Goal: Task Accomplishment & Management: Manage account settings

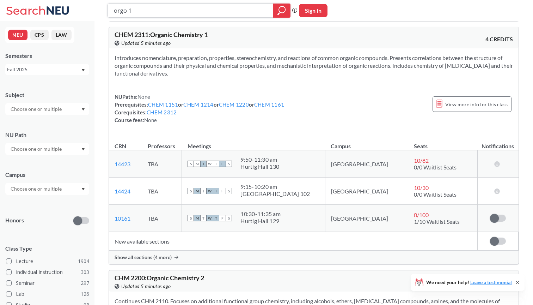
scroll to position [202, 0]
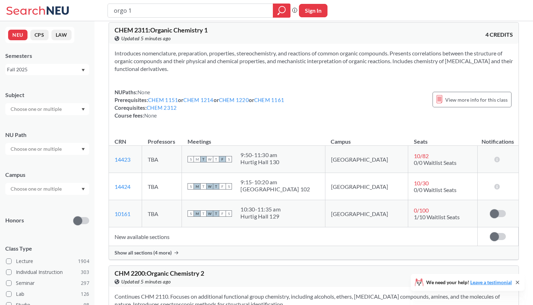
click at [158, 257] on div "Show all sections (4 more)" at bounding box center [314, 252] width 410 height 13
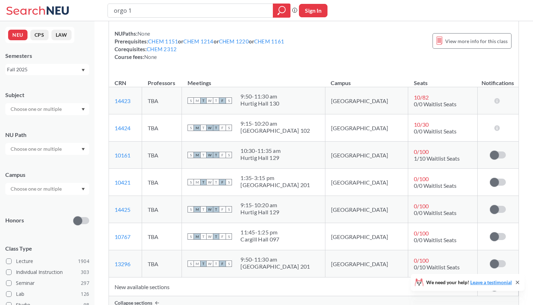
scroll to position [265, 0]
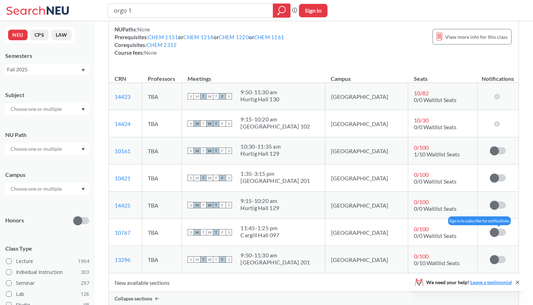
click at [497, 235] on span at bounding box center [494, 232] width 9 height 9
click at [490, 229] on input "checkbox" at bounding box center [490, 229] width 0 height 0
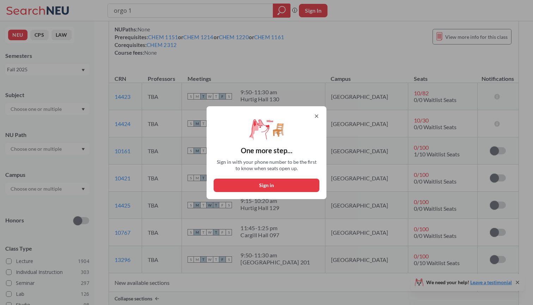
click at [286, 186] on button "Sign in" at bounding box center [267, 184] width 106 height 13
select select "US"
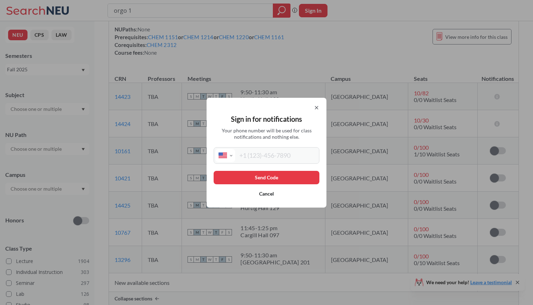
click at [281, 154] on input "tel" at bounding box center [276, 155] width 83 height 13
type input "[PHONE_NUMBER]"
click at [308, 179] on button "Send Code" at bounding box center [267, 177] width 106 height 13
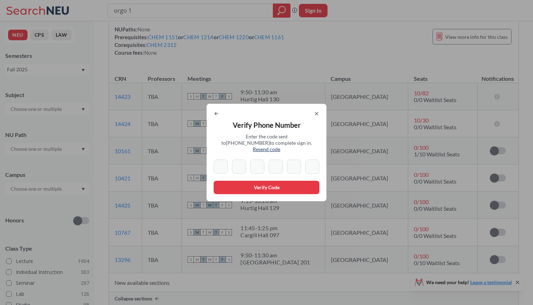
type input "9"
type input "8"
type input "3"
type input "1"
type input "6"
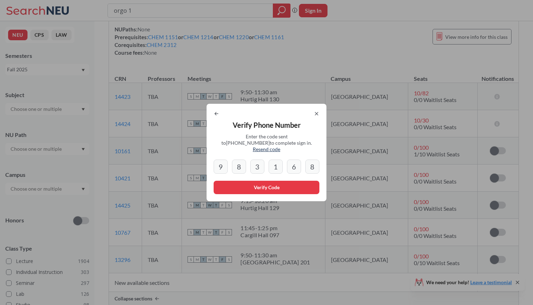
type input "8"
click at [303, 187] on button "Verify Code" at bounding box center [267, 187] width 106 height 13
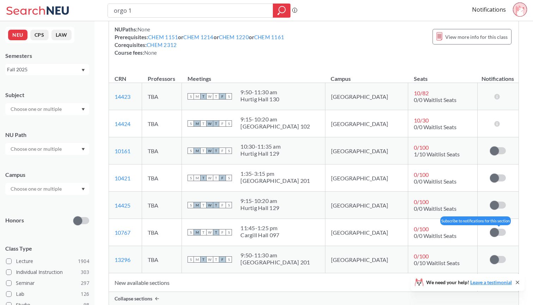
click at [496, 232] on span at bounding box center [494, 232] width 9 height 9
click at [490, 229] on input "checkbox" at bounding box center [490, 229] width 0 height 0
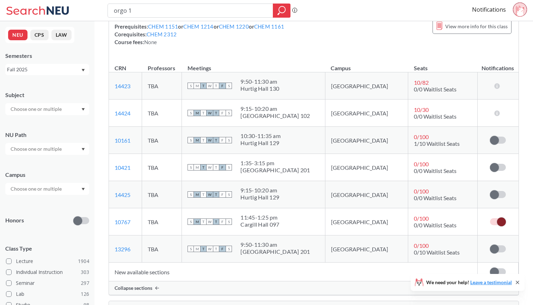
scroll to position [273, 0]
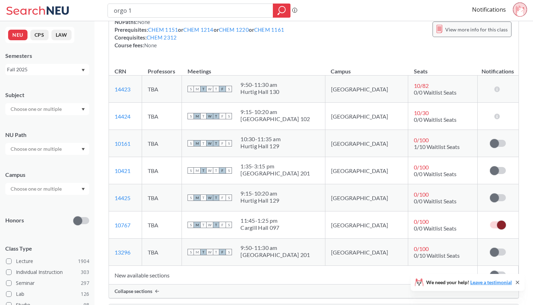
click at [478, 35] on div "View more info for this class" at bounding box center [472, 30] width 79 height 16
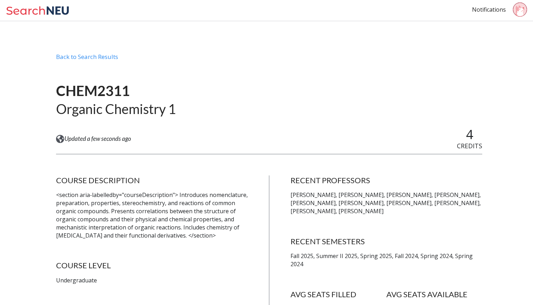
click at [62, 7] on icon at bounding box center [58, 10] width 22 height 8
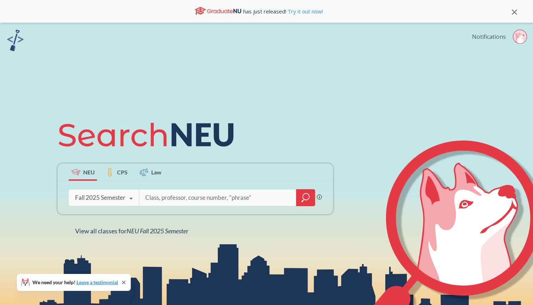
click at [495, 35] on link "Notifications" at bounding box center [489, 37] width 34 height 8
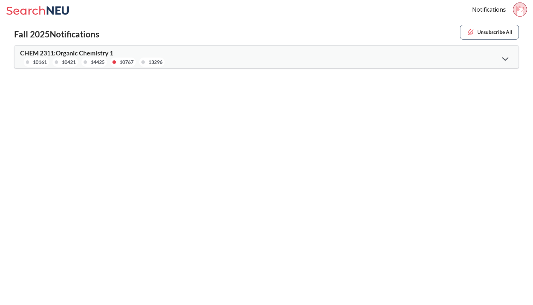
click at [505, 59] on icon at bounding box center [506, 59] width 6 height 4
